Goal: Information Seeking & Learning: Learn about a topic

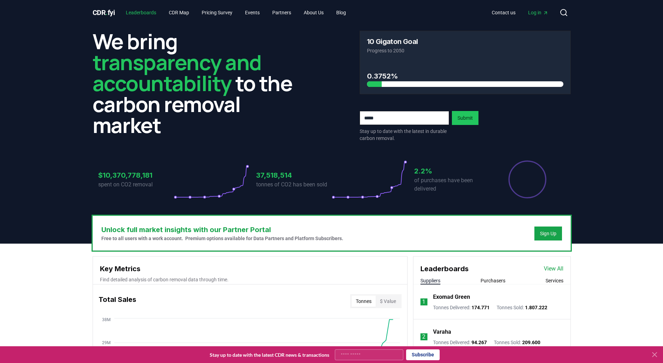
click at [138, 8] on link "Leaderboards" at bounding box center [141, 12] width 42 height 13
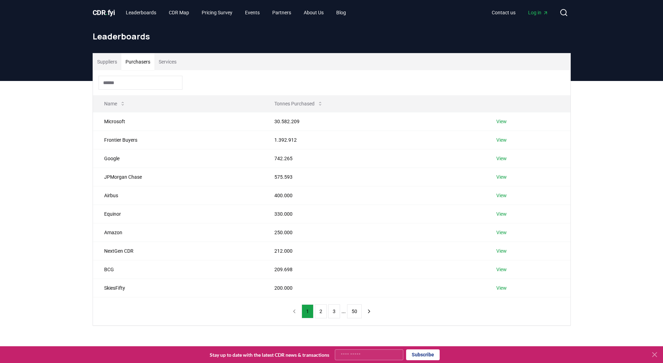
click at [147, 66] on button "Purchasers" at bounding box center [137, 61] width 33 height 17
click at [167, 64] on button "Services" at bounding box center [167, 61] width 26 height 17
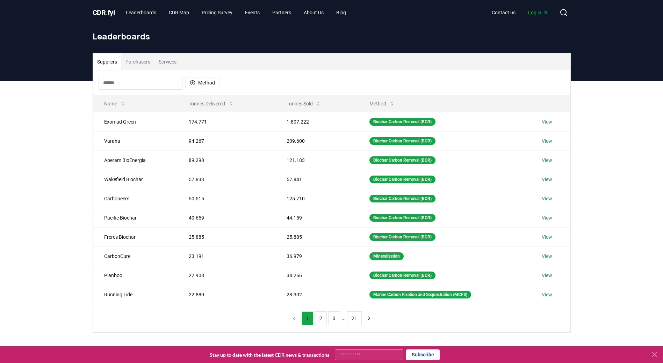
click at [110, 63] on button "Suppliers" at bounding box center [107, 61] width 28 height 17
click at [187, 13] on link "CDR Map" at bounding box center [178, 12] width 31 height 13
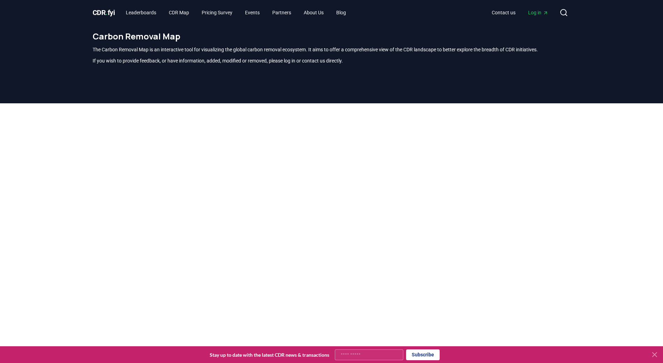
click at [100, 11] on span "CDR . fyi" at bounding box center [104, 12] width 22 height 8
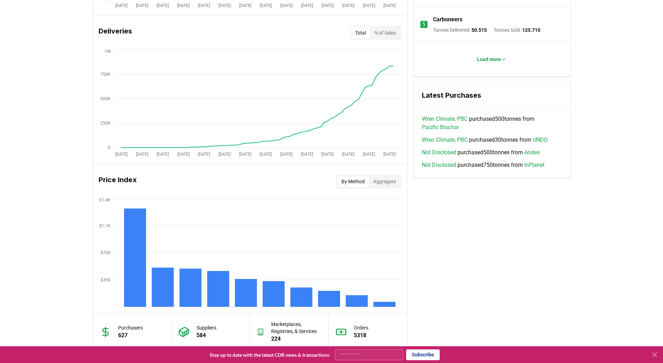
scroll to position [419, 0]
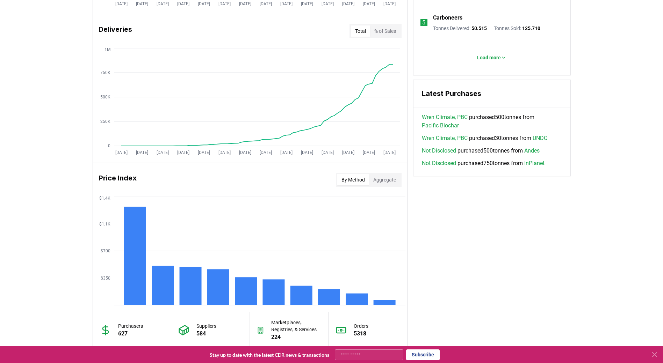
click at [429, 97] on h3 "Latest Purchases" at bounding box center [492, 93] width 140 height 10
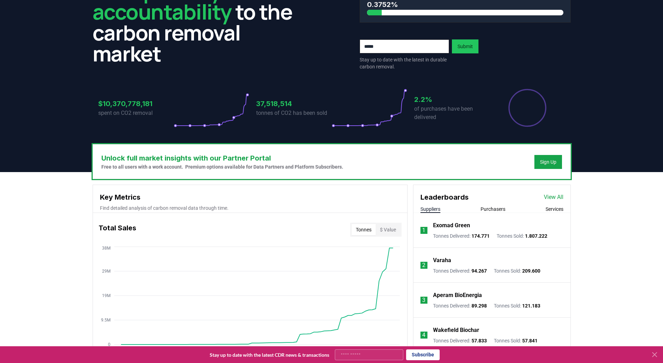
scroll to position [0, 0]
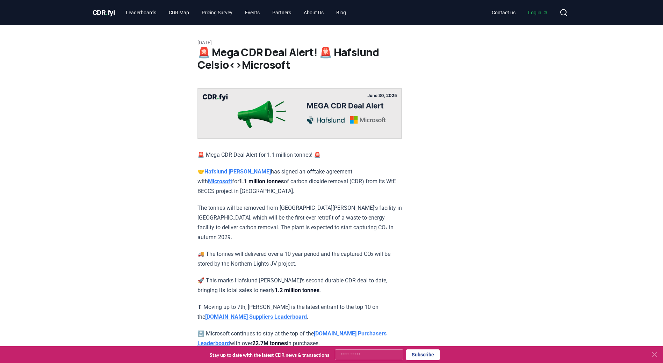
drag, startPoint x: 161, startPoint y: 220, endPoint x: 196, endPoint y: 230, distance: 36.9
click at [161, 220] on div "[DATE] 🚨 Mega CDR Deal Alert! 🚨 Hafslund Celsio<>Microsoft 🚨 Mega CDR Deal Aler…" at bounding box center [331, 249] width 489 height 449
click at [173, 9] on link "CDR Map" at bounding box center [178, 12] width 31 height 13
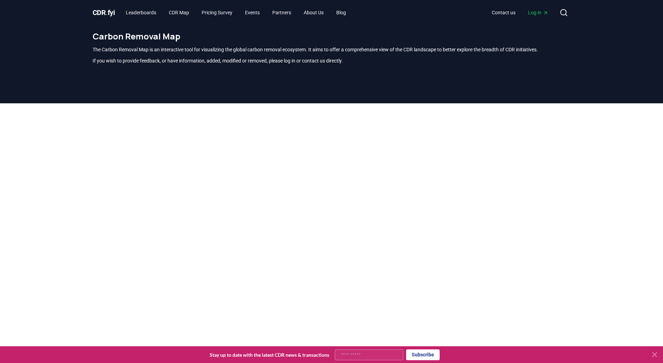
click at [113, 14] on span "CDR . fyi" at bounding box center [104, 12] width 22 height 8
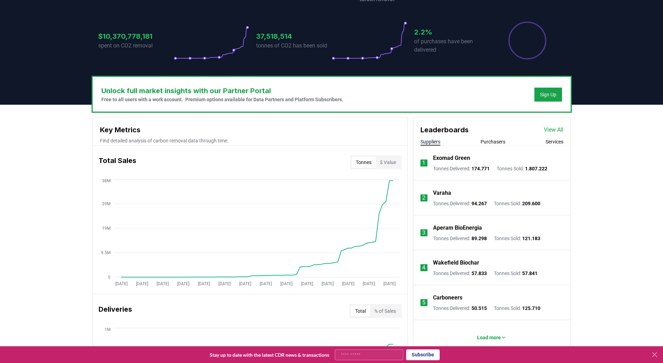
scroll to position [140, 0]
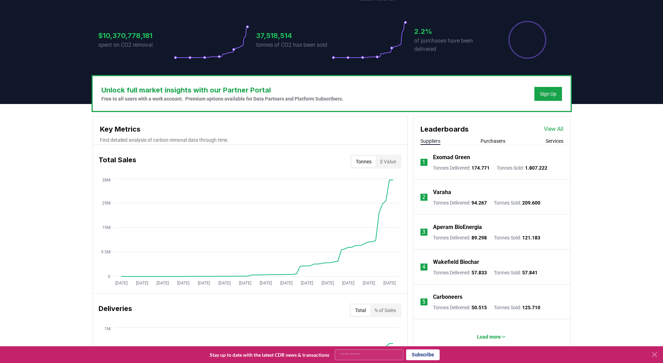
click at [390, 164] on button "$ Value" at bounding box center [387, 161] width 24 height 11
click at [366, 164] on button "Tonnes" at bounding box center [363, 161] width 24 height 11
click at [386, 157] on button "$ Value" at bounding box center [387, 161] width 24 height 11
click at [363, 163] on button "Tonnes" at bounding box center [363, 161] width 24 height 11
click at [555, 129] on link "View All" at bounding box center [553, 129] width 20 height 8
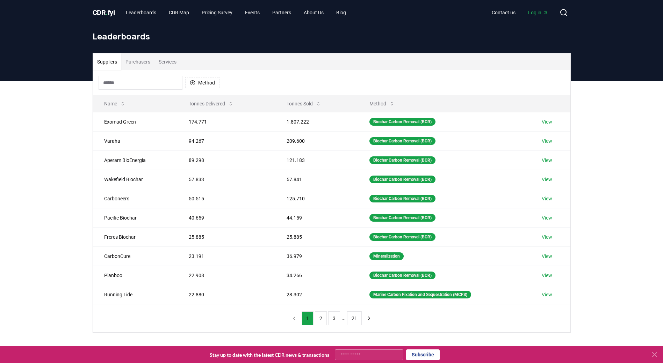
scroll to position [35, 0]
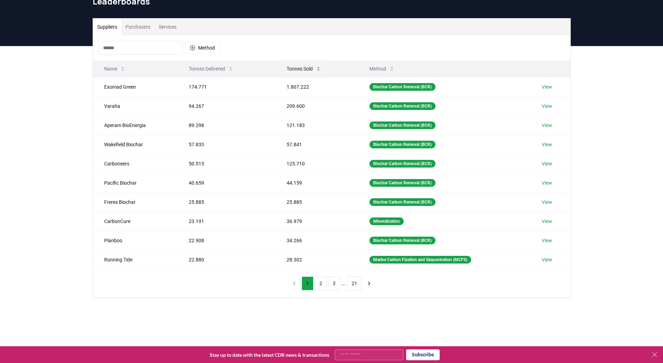
click at [297, 67] on button "Tonnes Sold" at bounding box center [304, 69] width 46 height 14
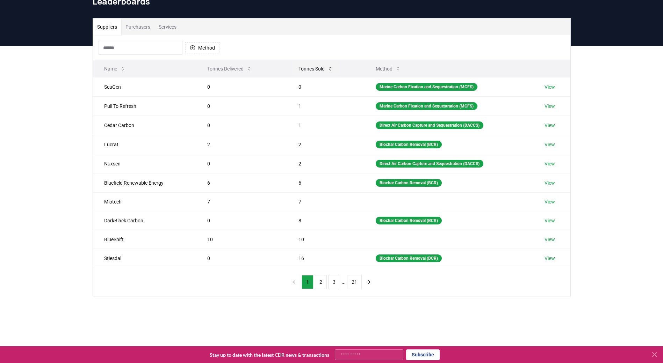
click at [307, 64] on button "Tonnes Sold" at bounding box center [316, 69] width 46 height 14
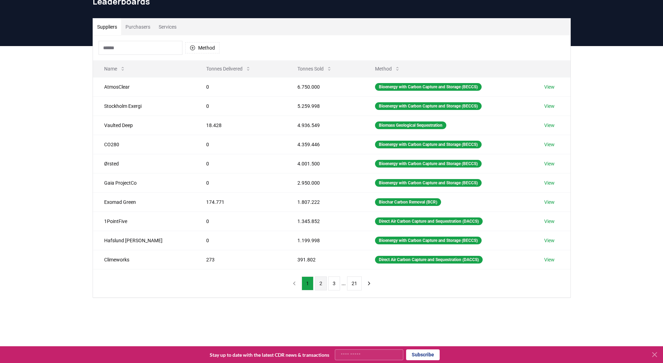
click at [318, 284] on button "2" at bounding box center [321, 284] width 12 height 14
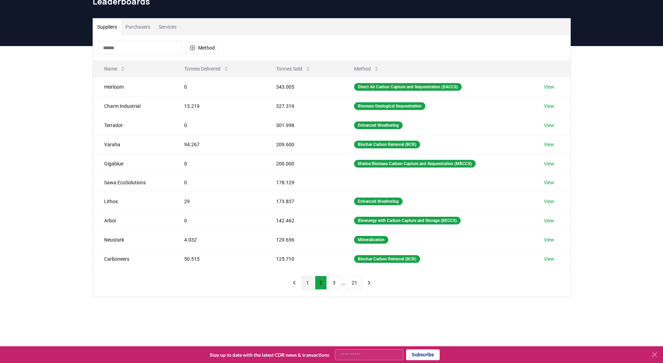
click at [305, 289] on button "1" at bounding box center [307, 283] width 12 height 14
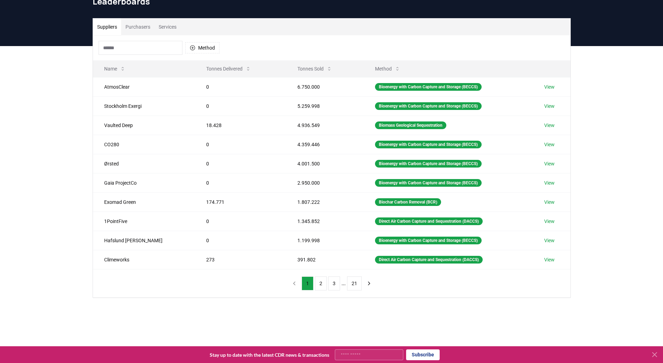
click at [70, 192] on div "Suppliers Purchasers Services Method Name Tonnes Delivered Tonnes Sold Method A…" at bounding box center [331, 186] width 663 height 280
